Goal: Transaction & Acquisition: Purchase product/service

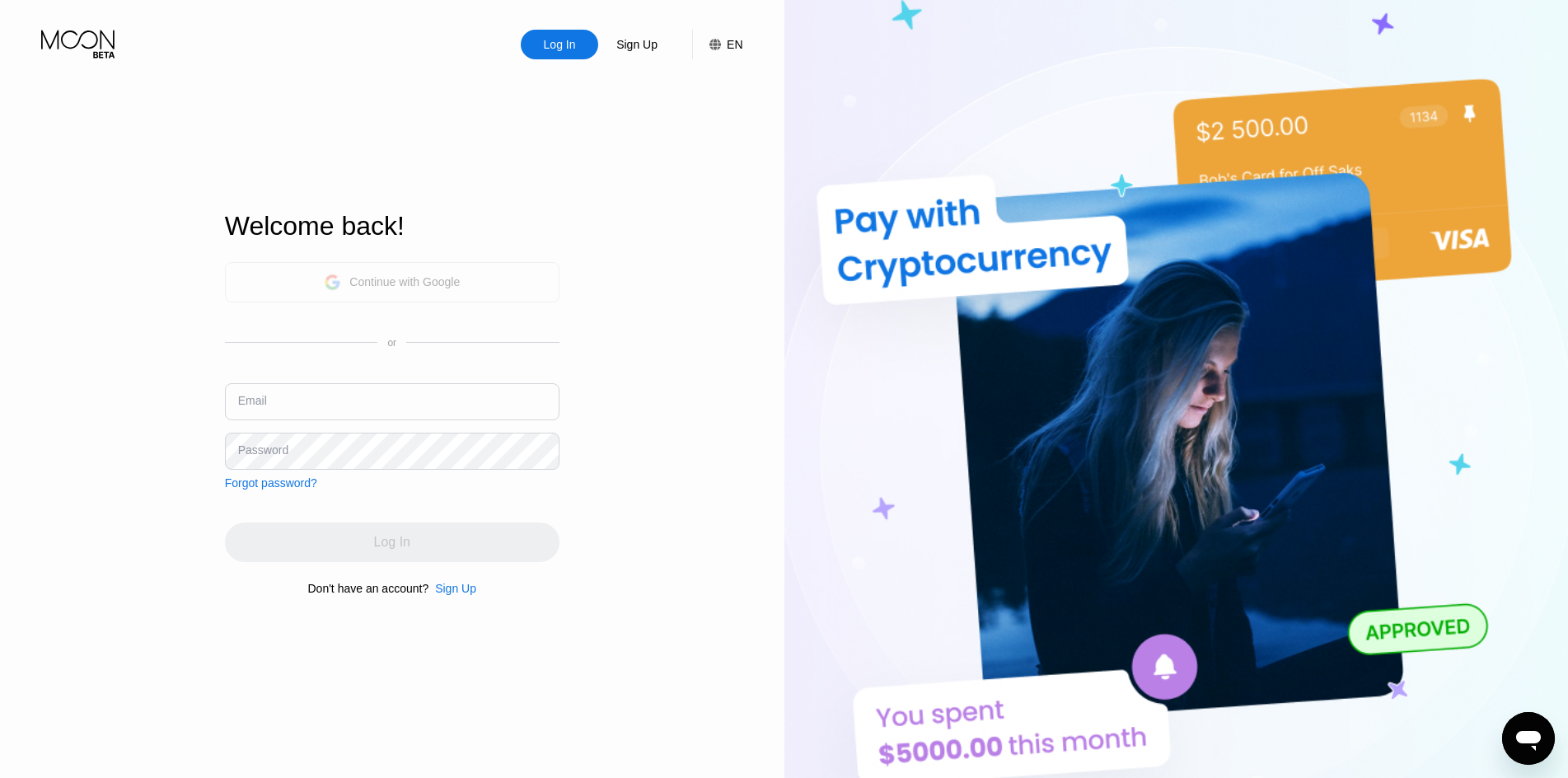
click at [434, 279] on div "Continue with Google" at bounding box center [404, 282] width 110 height 13
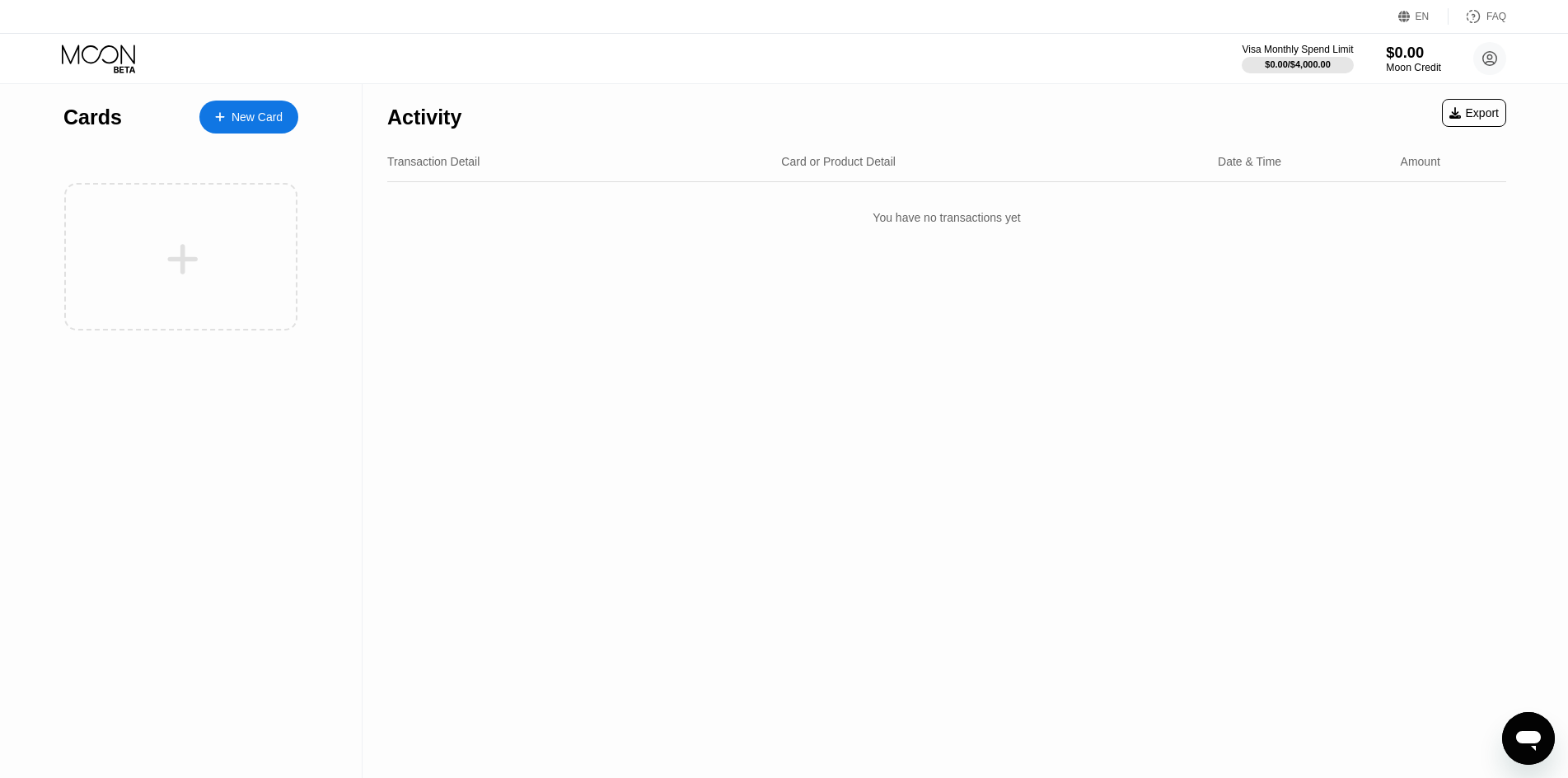
click at [1398, 64] on div "Moon Credit" at bounding box center [1414, 67] width 55 height 12
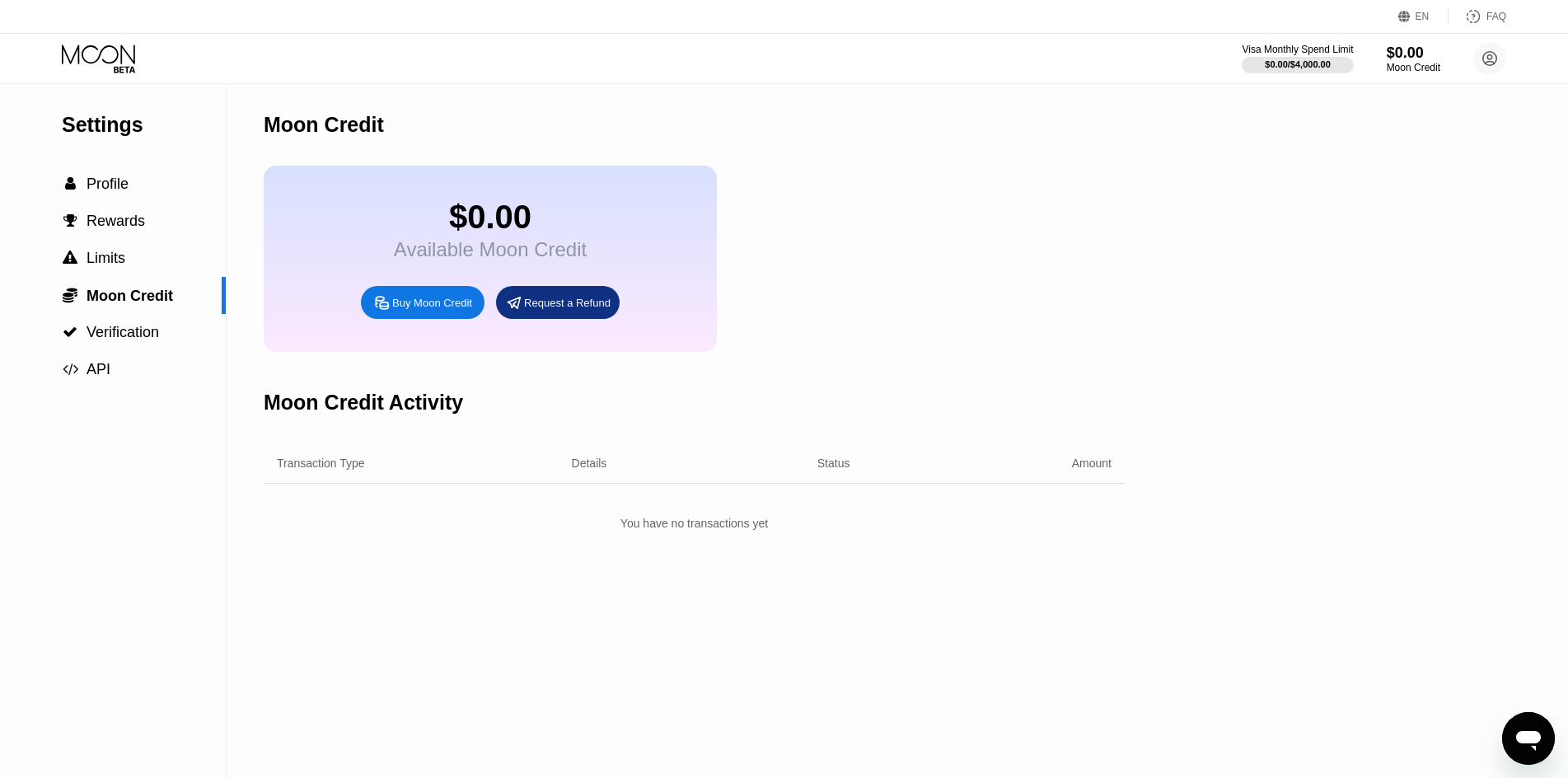
click at [428, 310] on div "Buy Moon Credit" at bounding box center [431, 304] width 80 height 14
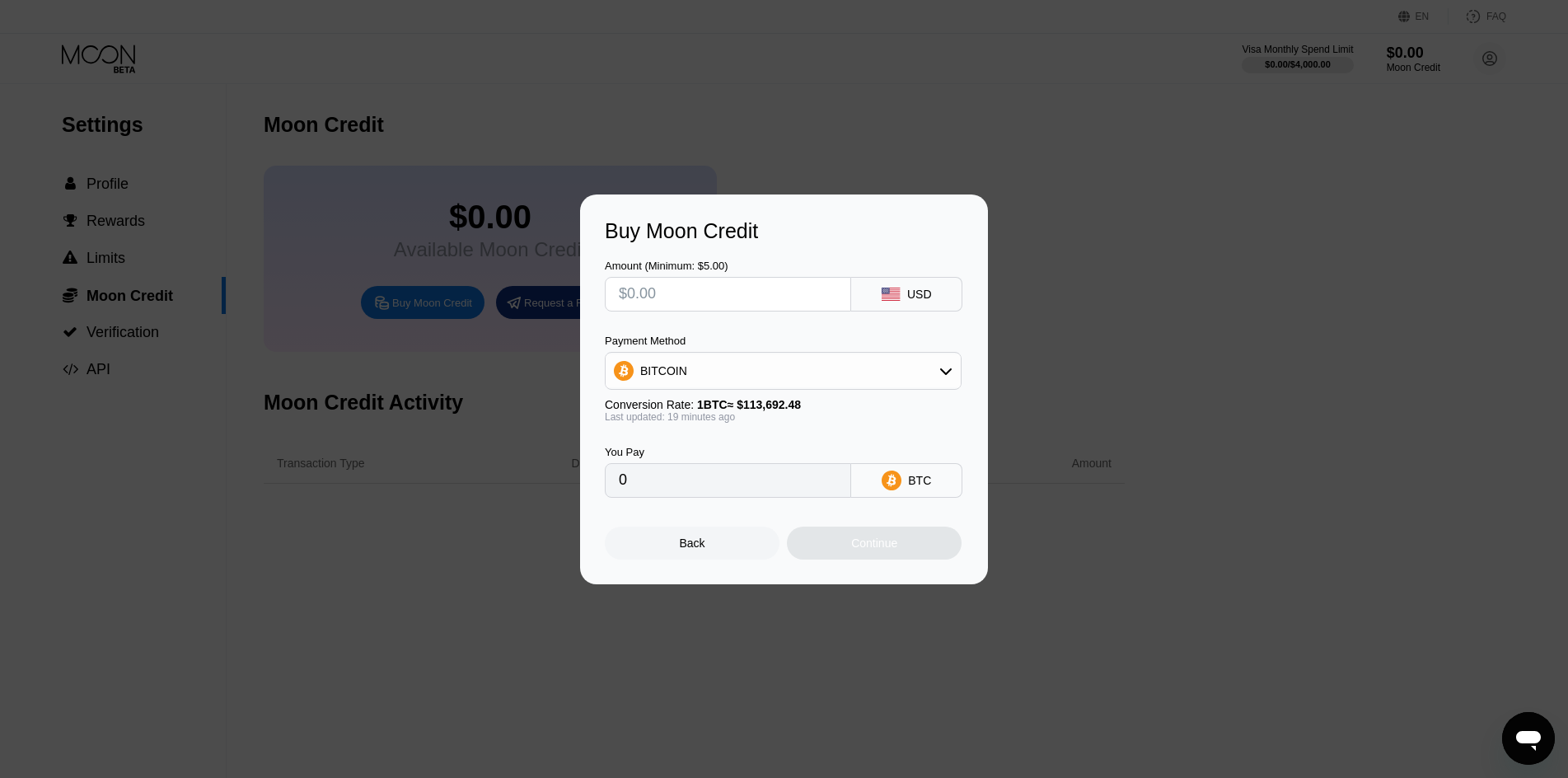
click at [774, 271] on div "Amount (Minimum: $5.00)" at bounding box center [728, 286] width 246 height 52
click at [773, 288] on input "text" at bounding box center [729, 294] width 218 height 33
type input "$19"
type input "0.00016674"
type input "$199"
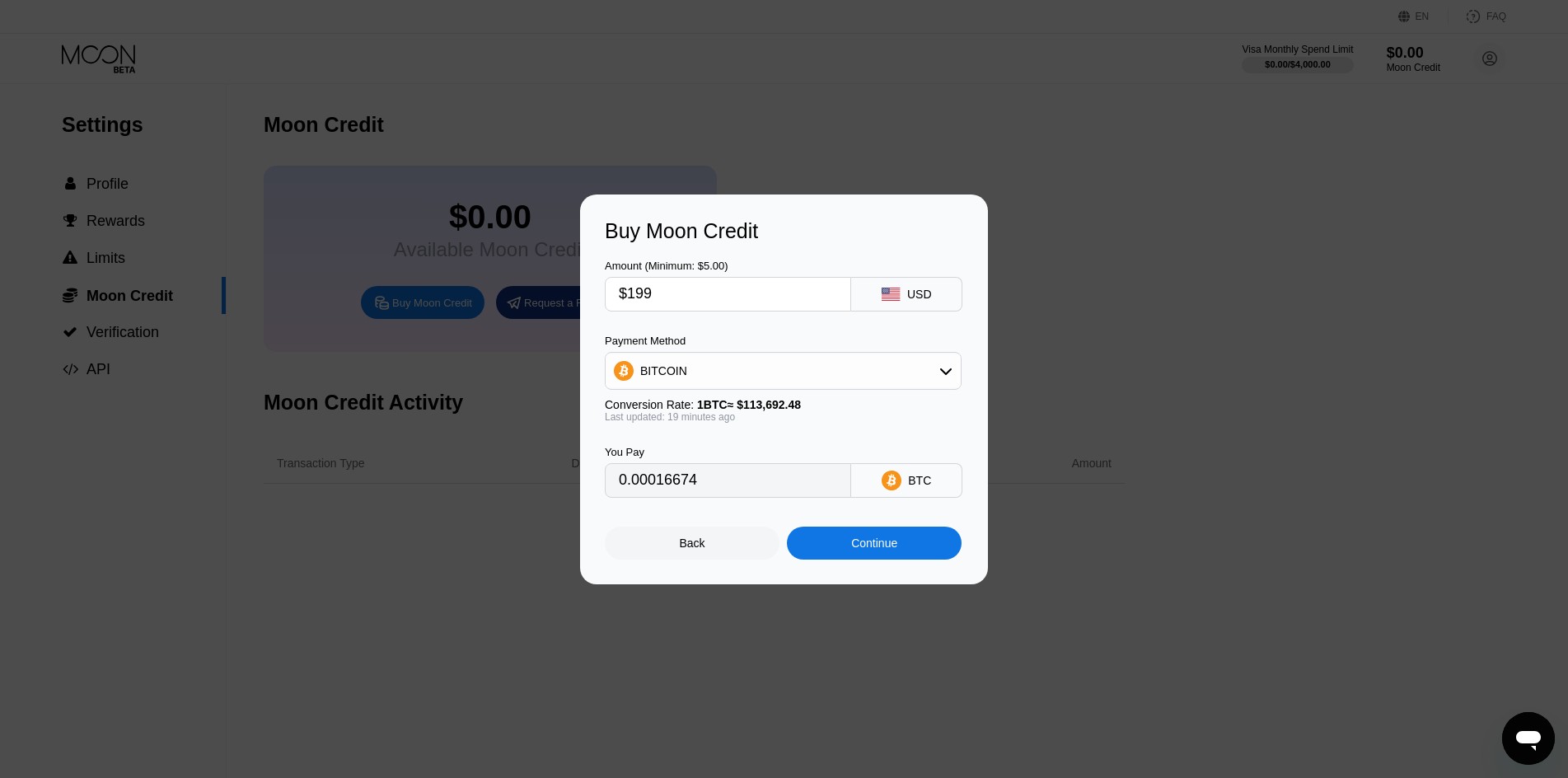
type input "0.00174633"
type input "$1999"
type input "0.01754224"
type input "$1999"
click at [898, 546] on div "Continue" at bounding box center [874, 543] width 47 height 13
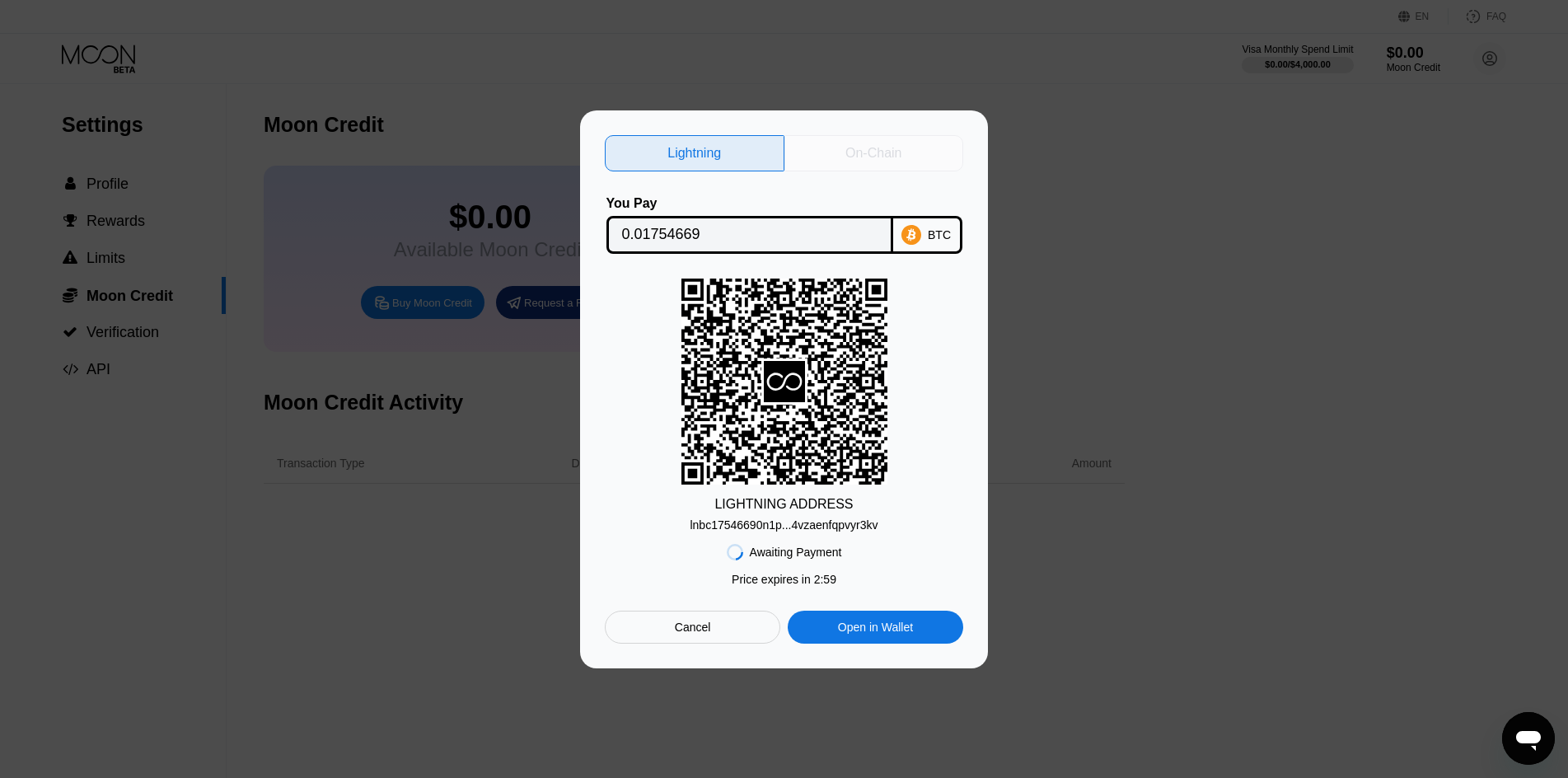
click at [903, 135] on div "On-Chain" at bounding box center [874, 153] width 180 height 37
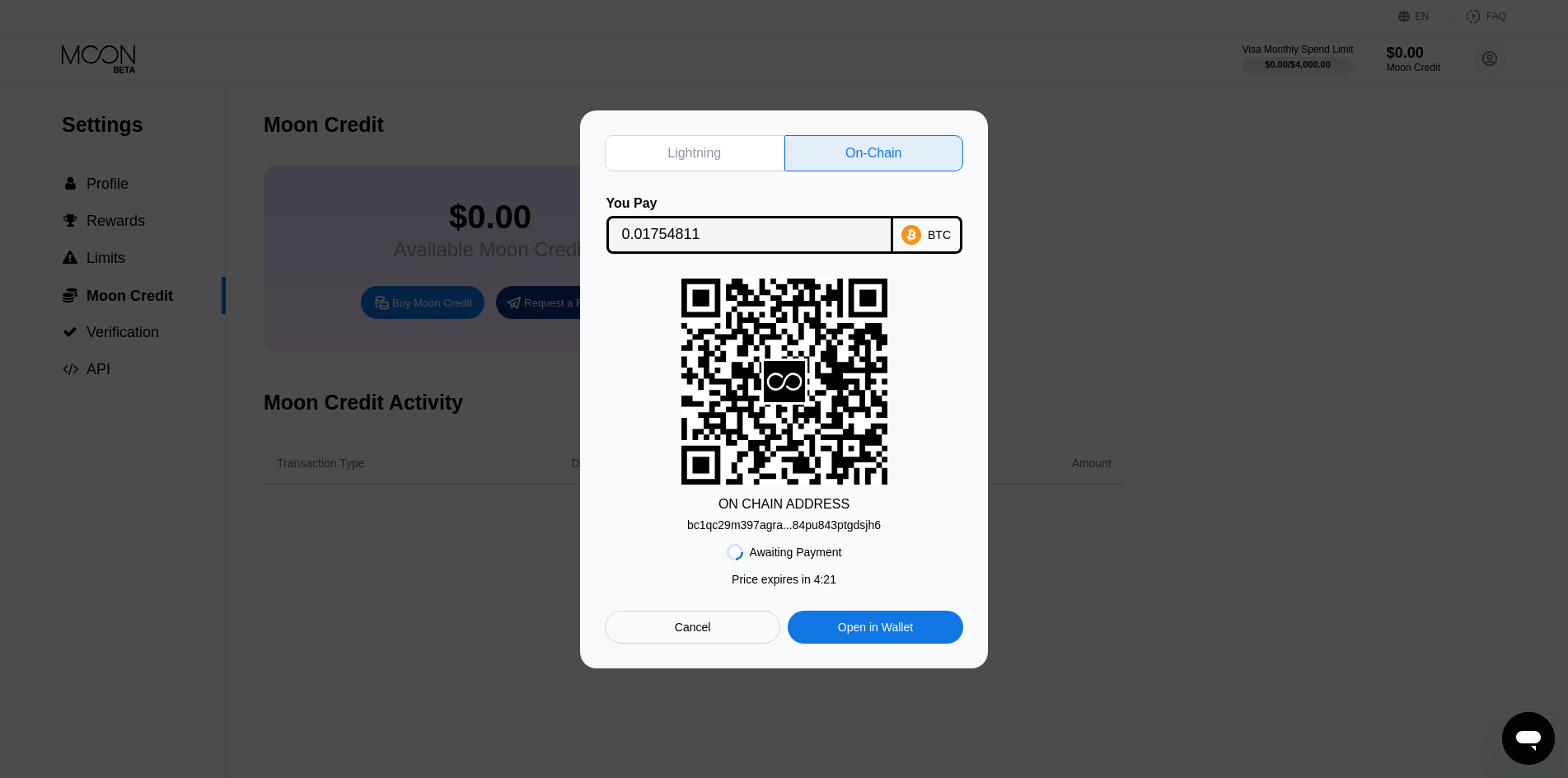
click at [847, 523] on div "bc1qc29m397agra...84pu843ptgdsjh6" at bounding box center [784, 525] width 193 height 13
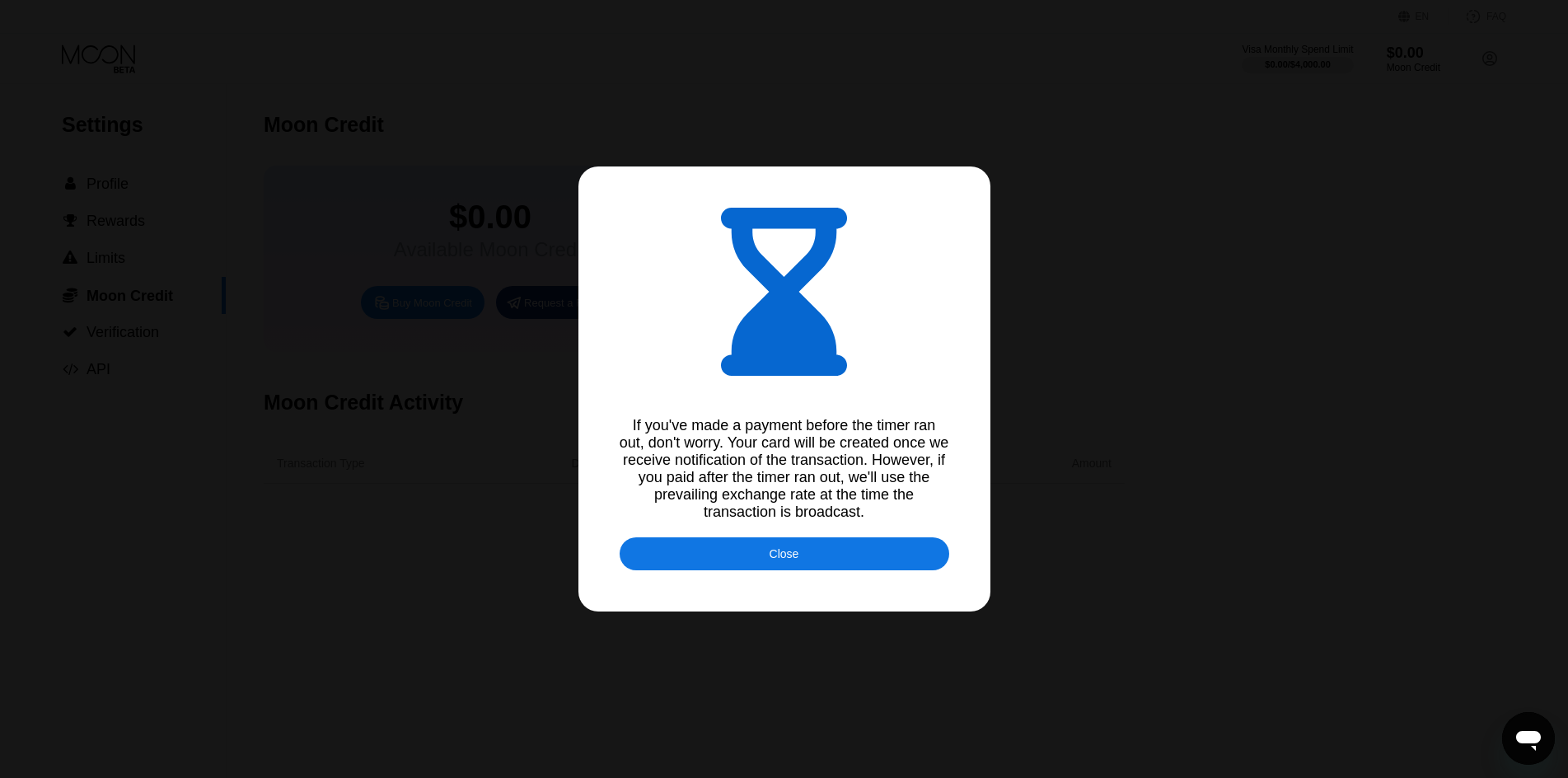
type input "0.01751337"
